Goal: Task Accomplishment & Management: Use online tool/utility

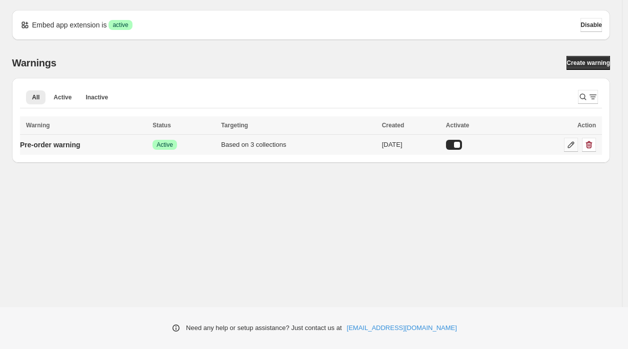
click at [570, 146] on icon at bounding box center [571, 145] width 6 height 6
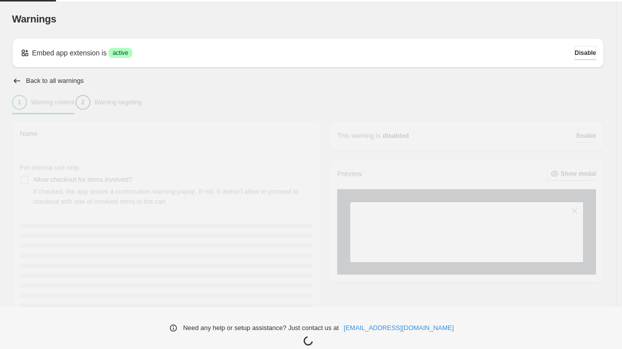
type input "**********"
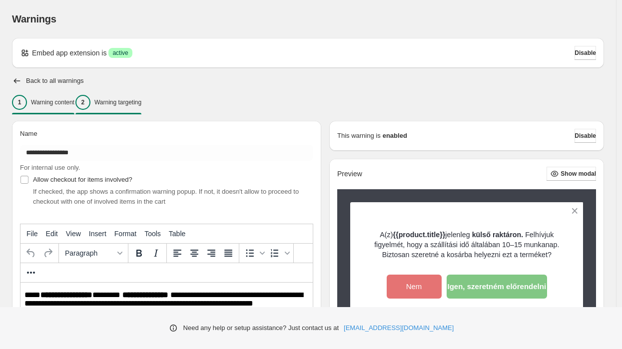
click at [141, 103] on p "Warning targeting" at bounding box center [117, 102] width 47 height 8
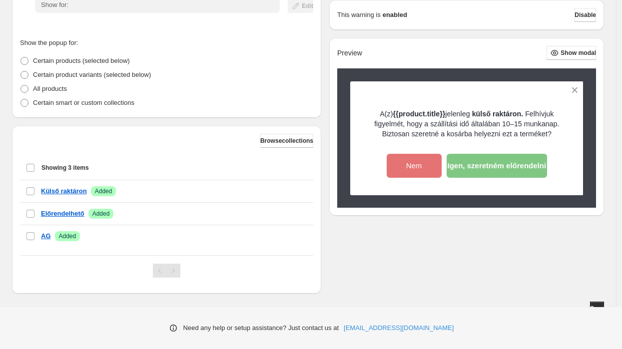
scroll to position [216, 0]
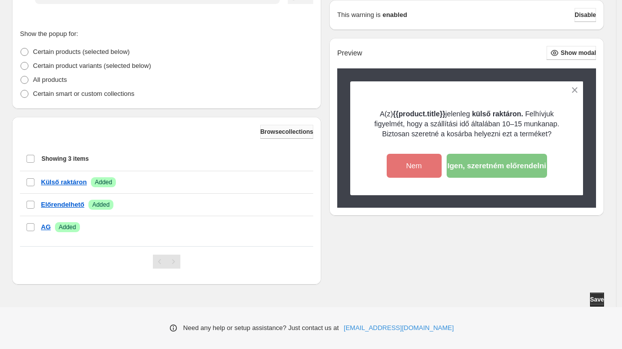
click at [280, 132] on span "Browse collections" at bounding box center [286, 132] width 53 height 8
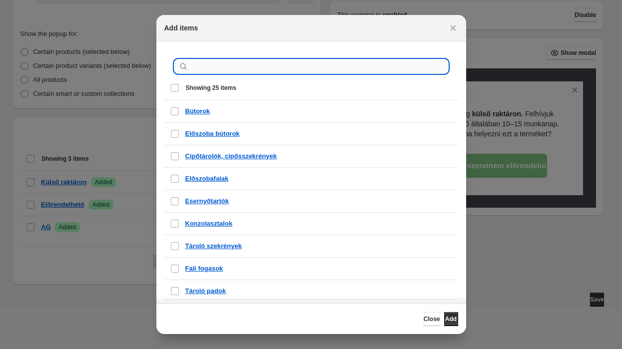
click at [244, 71] on input ":r1e:" at bounding box center [319, 66] width 258 height 14
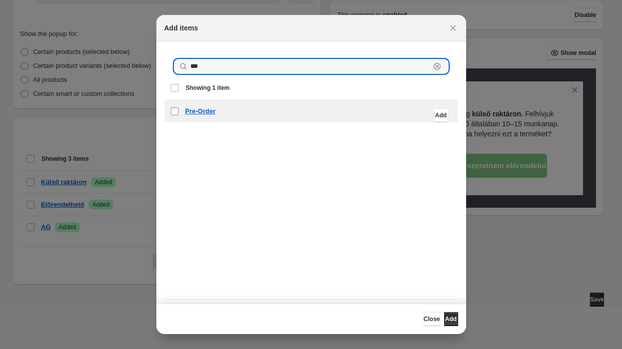
type input "***"
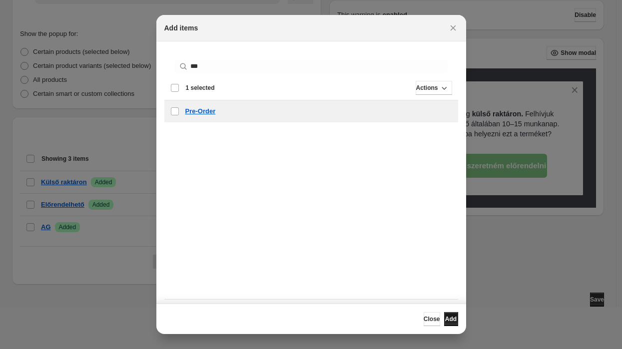
click at [447, 319] on span "Add" at bounding box center [450, 319] width 11 height 8
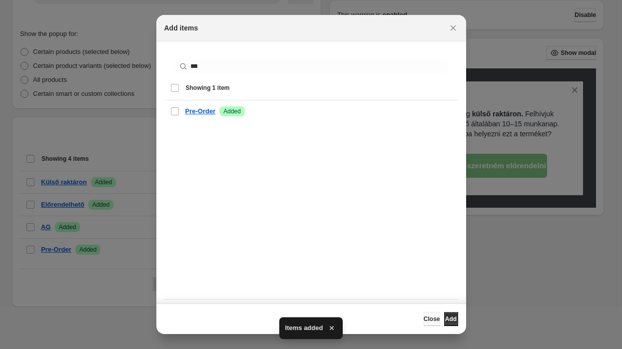
click at [424, 318] on span "Close" at bounding box center [432, 319] width 16 height 8
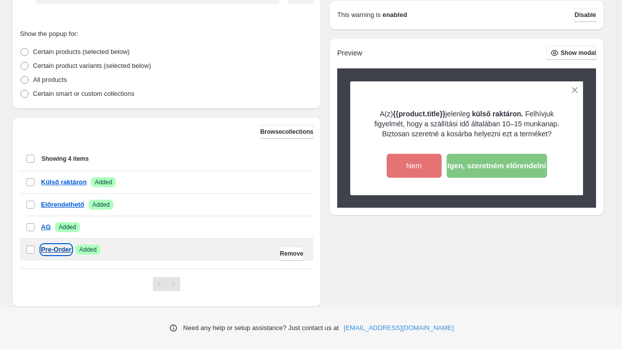
click at [57, 252] on p "Pre-Order" at bounding box center [56, 250] width 30 height 10
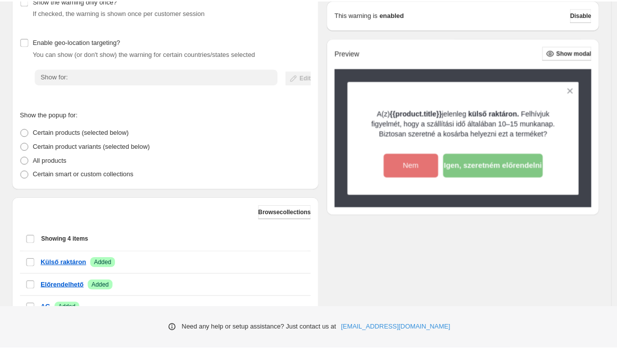
scroll to position [238, 0]
